Goal: Check status: Check status

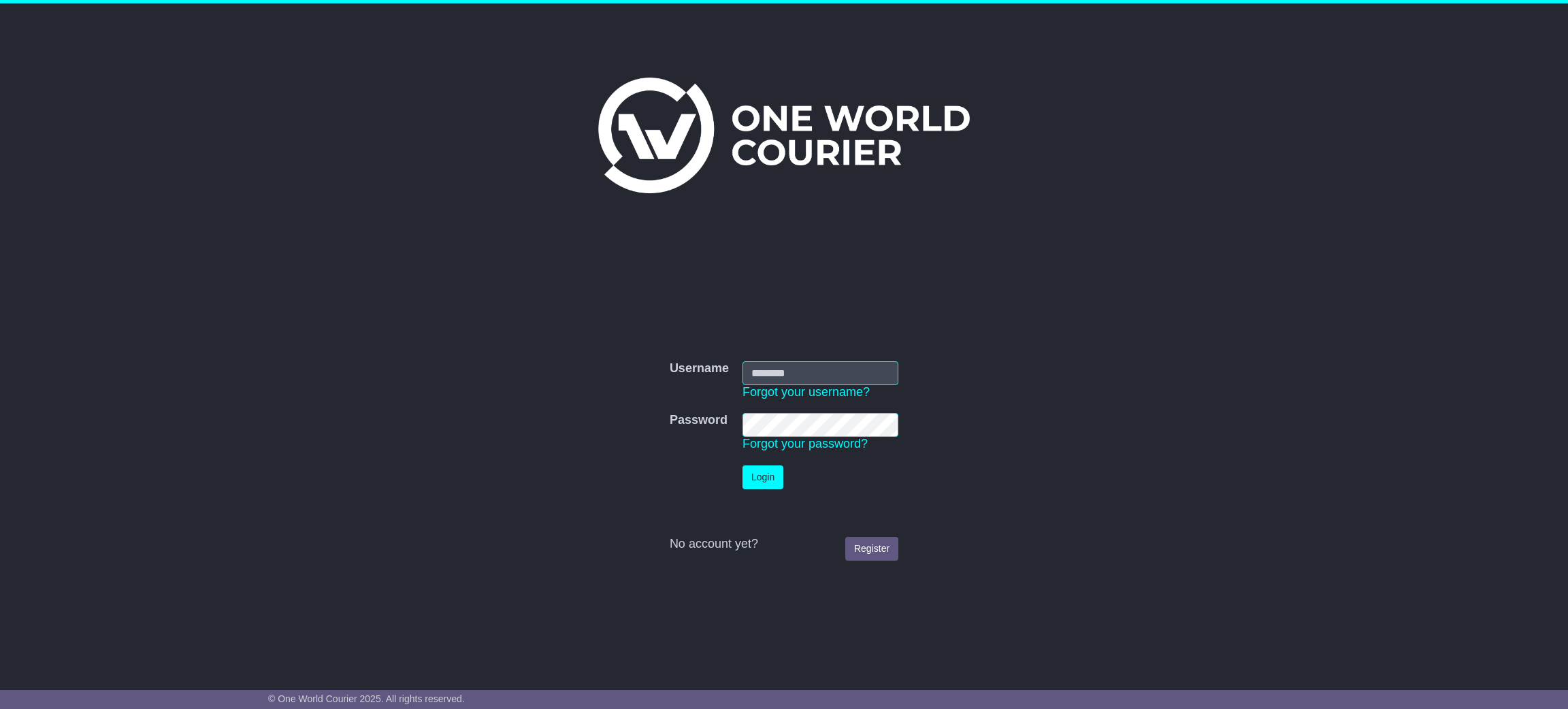
type input "**********"
click at [763, 480] on button "Login" at bounding box center [763, 477] width 41 height 24
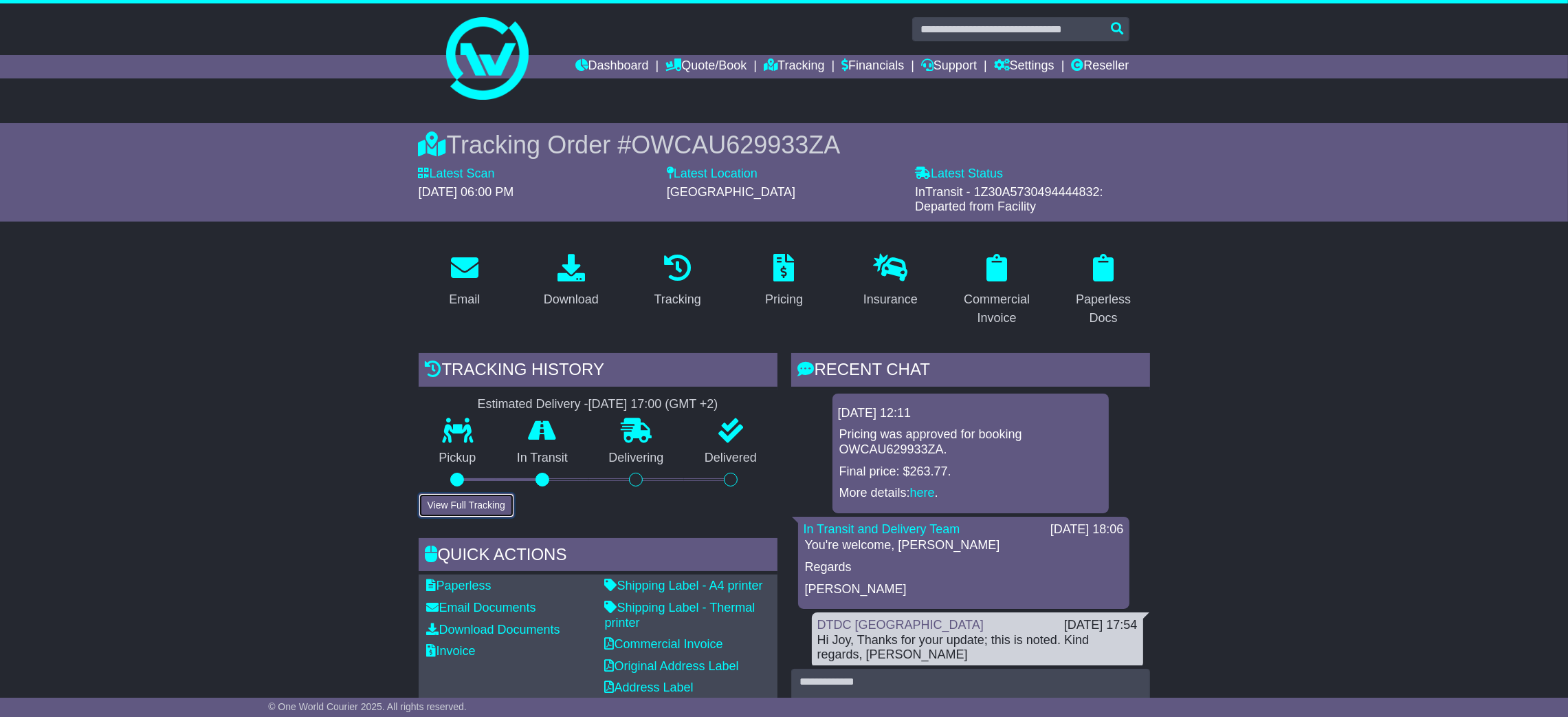
click at [484, 507] on button "View Full Tracking" at bounding box center [466, 505] width 96 height 24
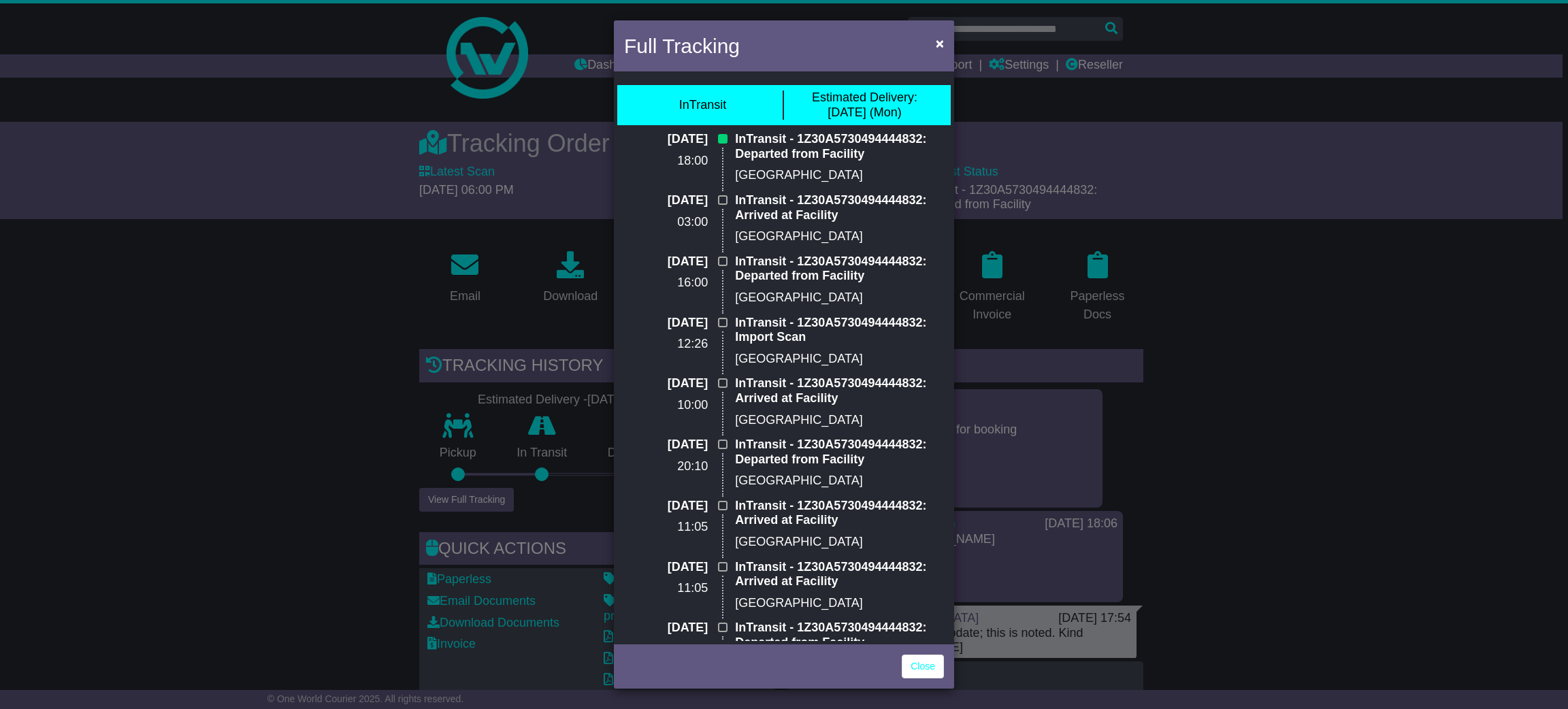
click at [1295, 483] on div "Full Tracking × InTransit Estimated Delivery: [DATE] (Mon) [DATE] 18:00 InTrans…" at bounding box center [784, 354] width 1568 height 709
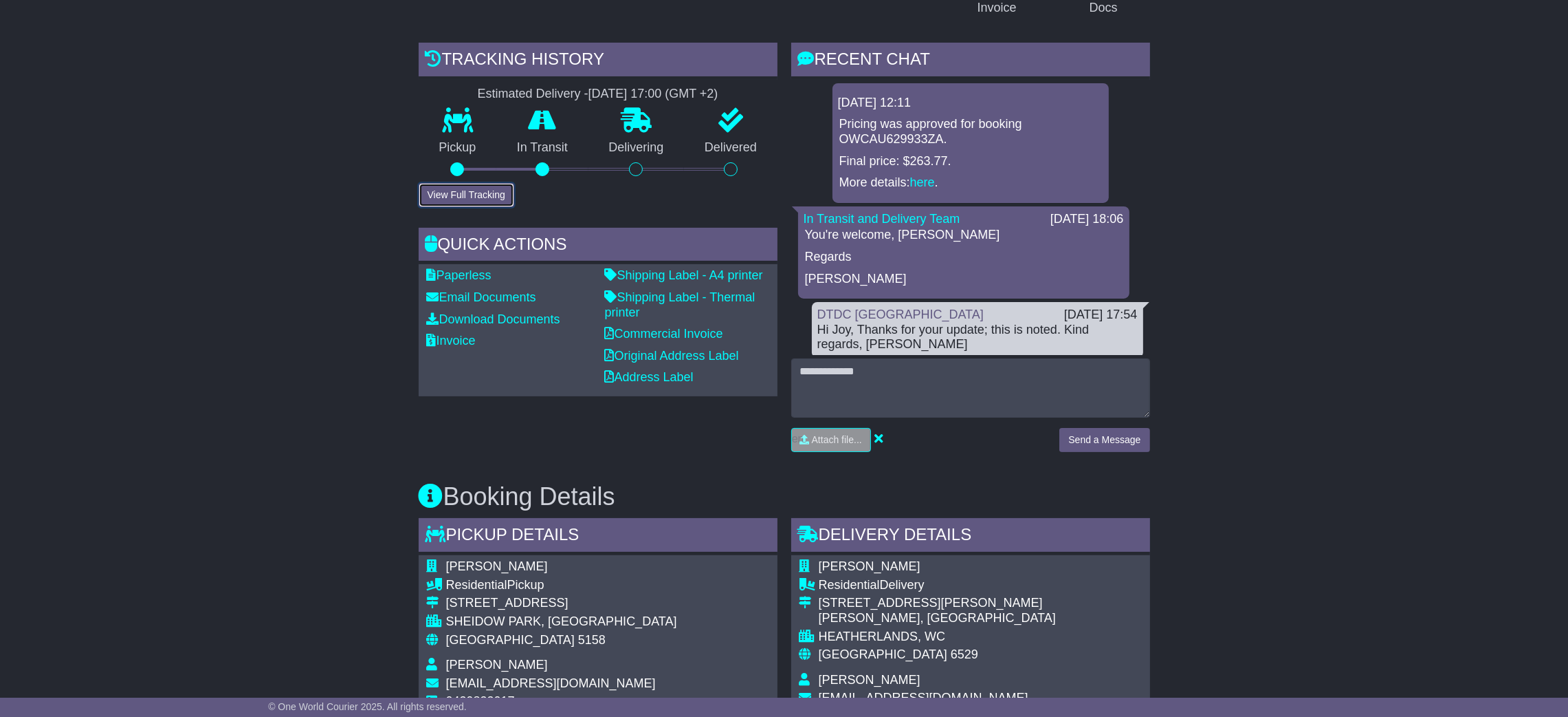
scroll to position [309, 0]
click at [473, 194] on button "View Full Tracking" at bounding box center [466, 196] width 96 height 24
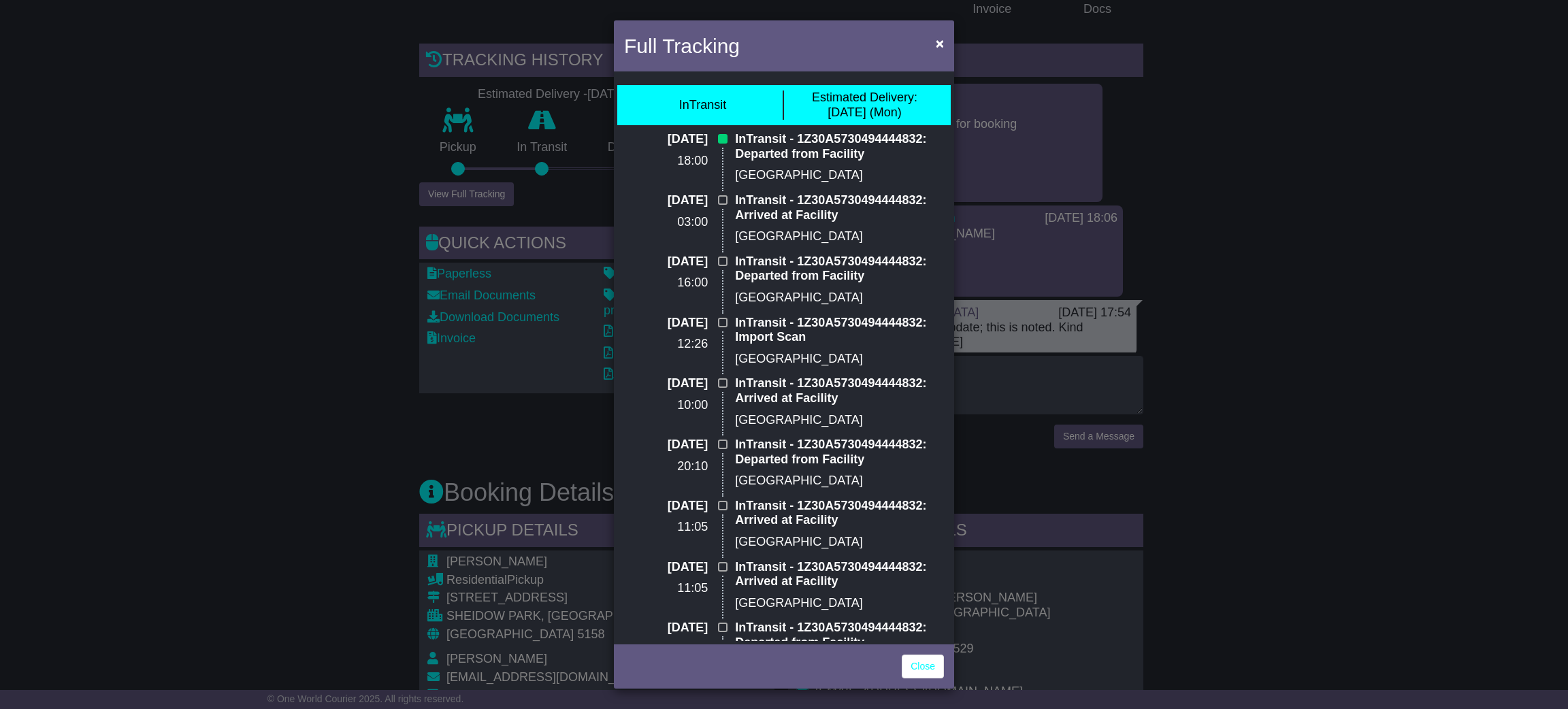
click at [1337, 389] on div "Full Tracking × InTransit Estimated Delivery: [DATE] (Mon) [DATE] 18:00 InTrans…" at bounding box center [784, 354] width 1568 height 709
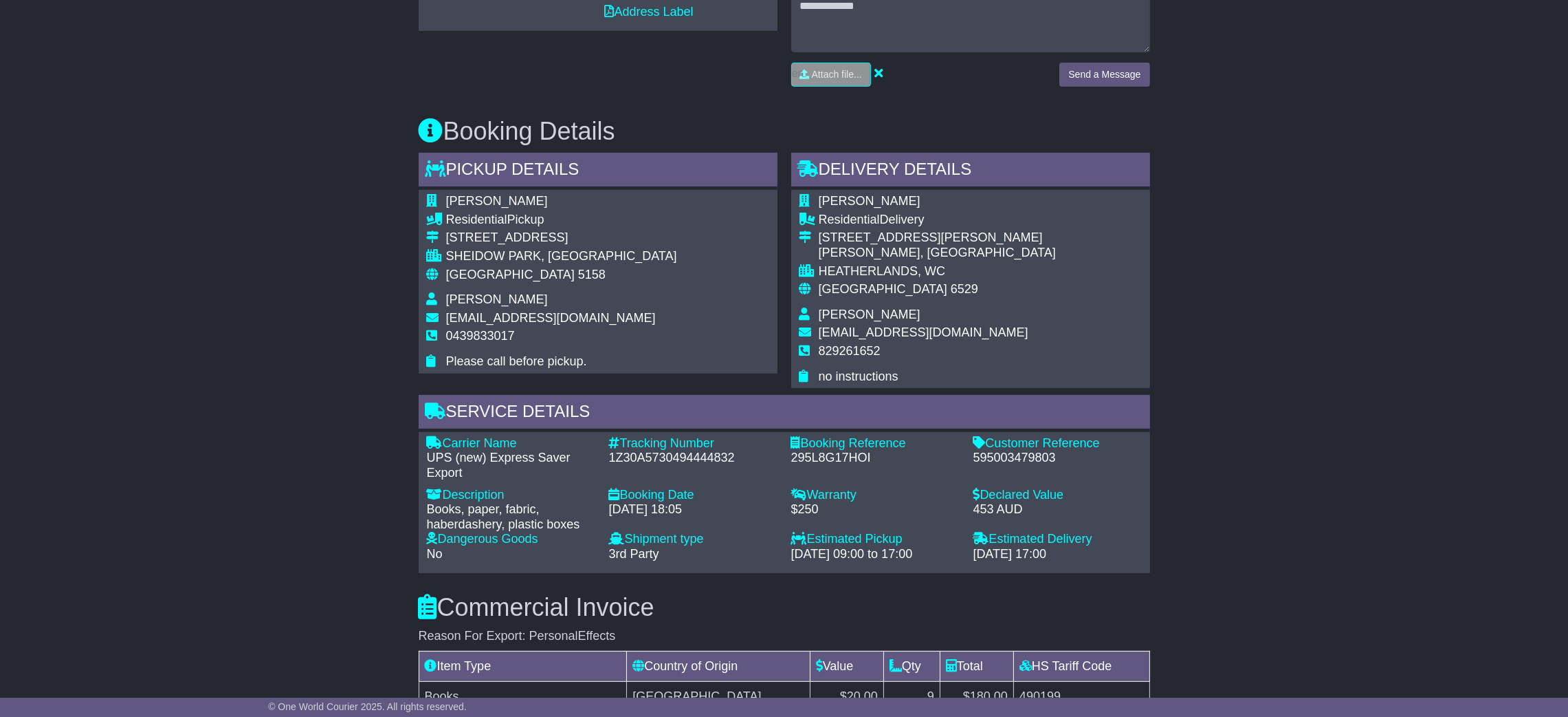
scroll to position [826, 0]
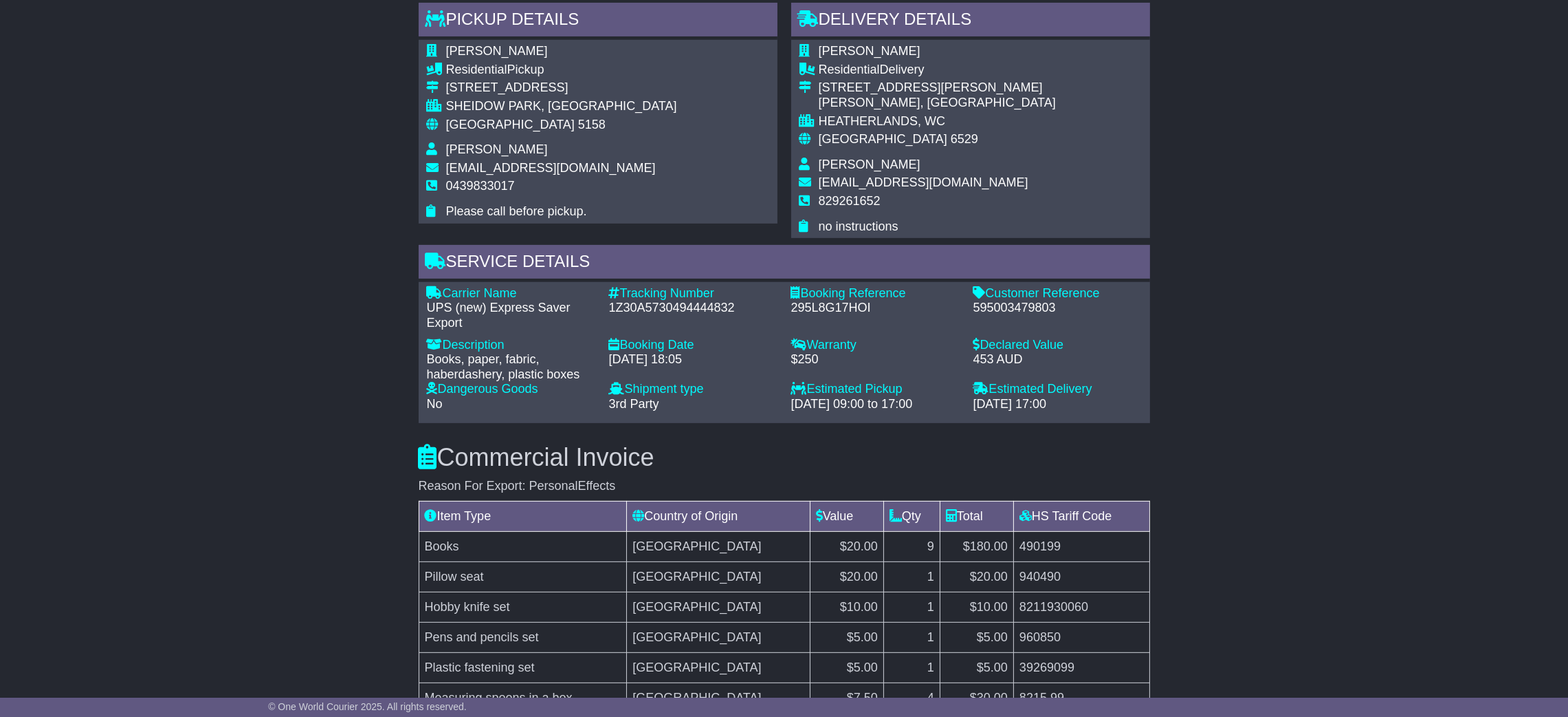
click at [657, 307] on div "1Z30A5730494444832" at bounding box center [693, 308] width 169 height 15
copy div "1Z30A5730494444832"
click at [661, 308] on div "1Z30A5730494444832" at bounding box center [693, 308] width 169 height 15
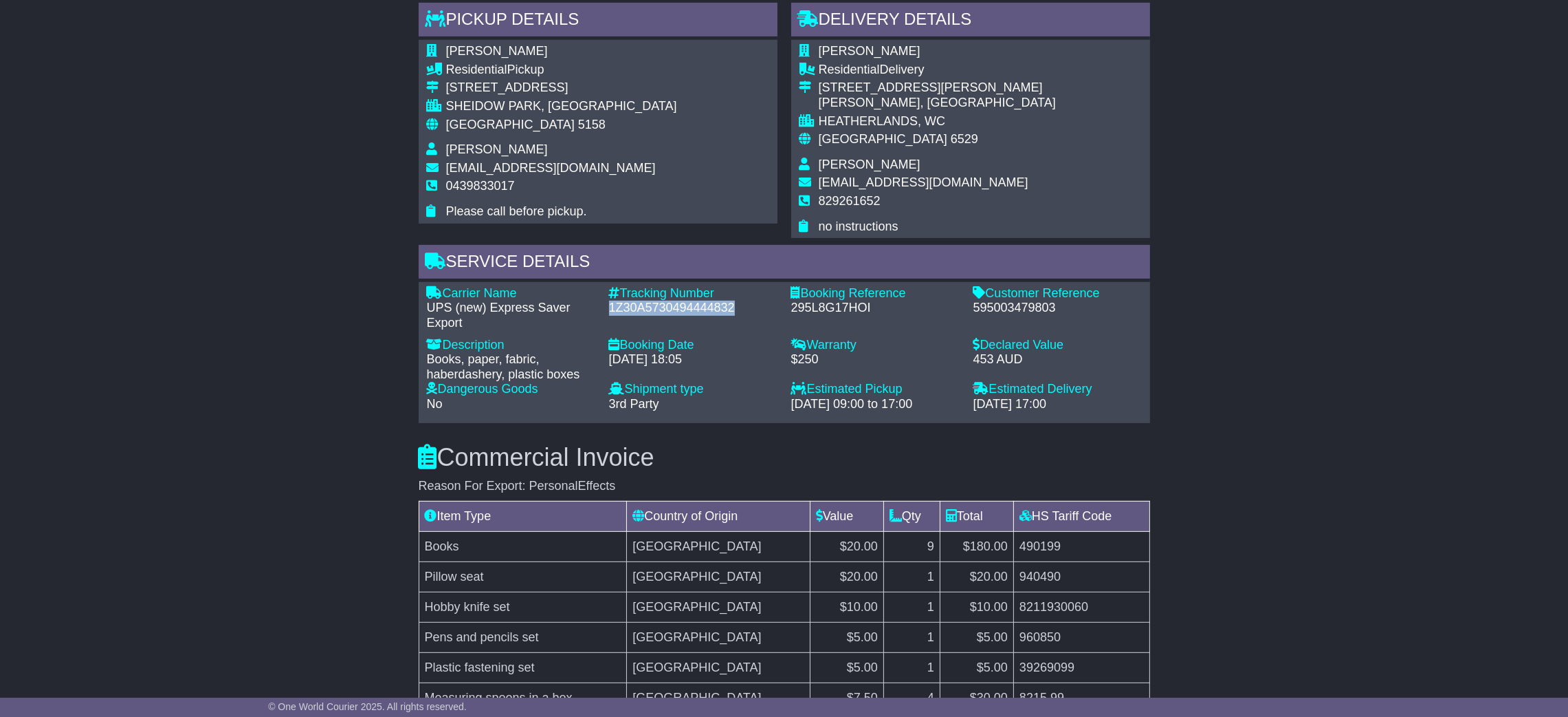
copy div "1Z30A5730494444832"
